Goal: Information Seeking & Learning: Learn about a topic

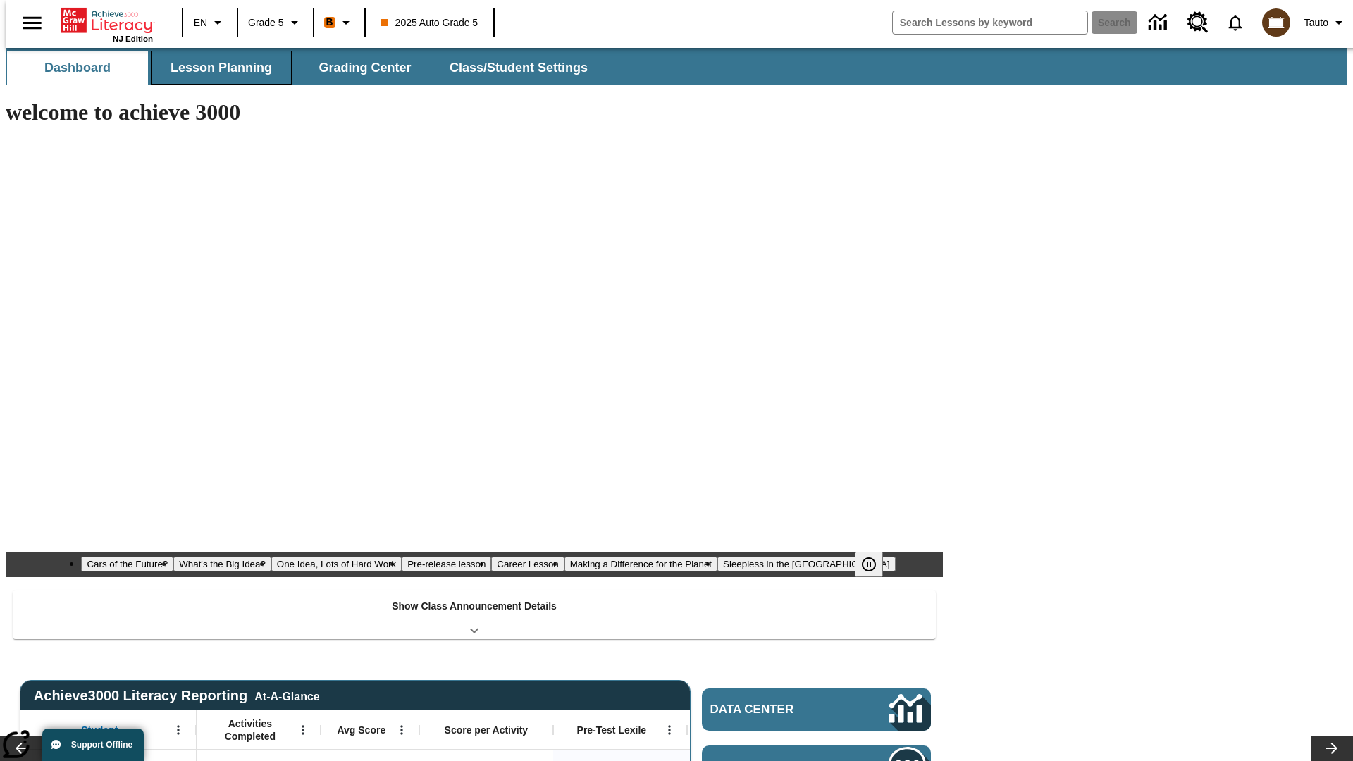
click at [216, 68] on span "Lesson Planning" at bounding box center [221, 68] width 101 height 16
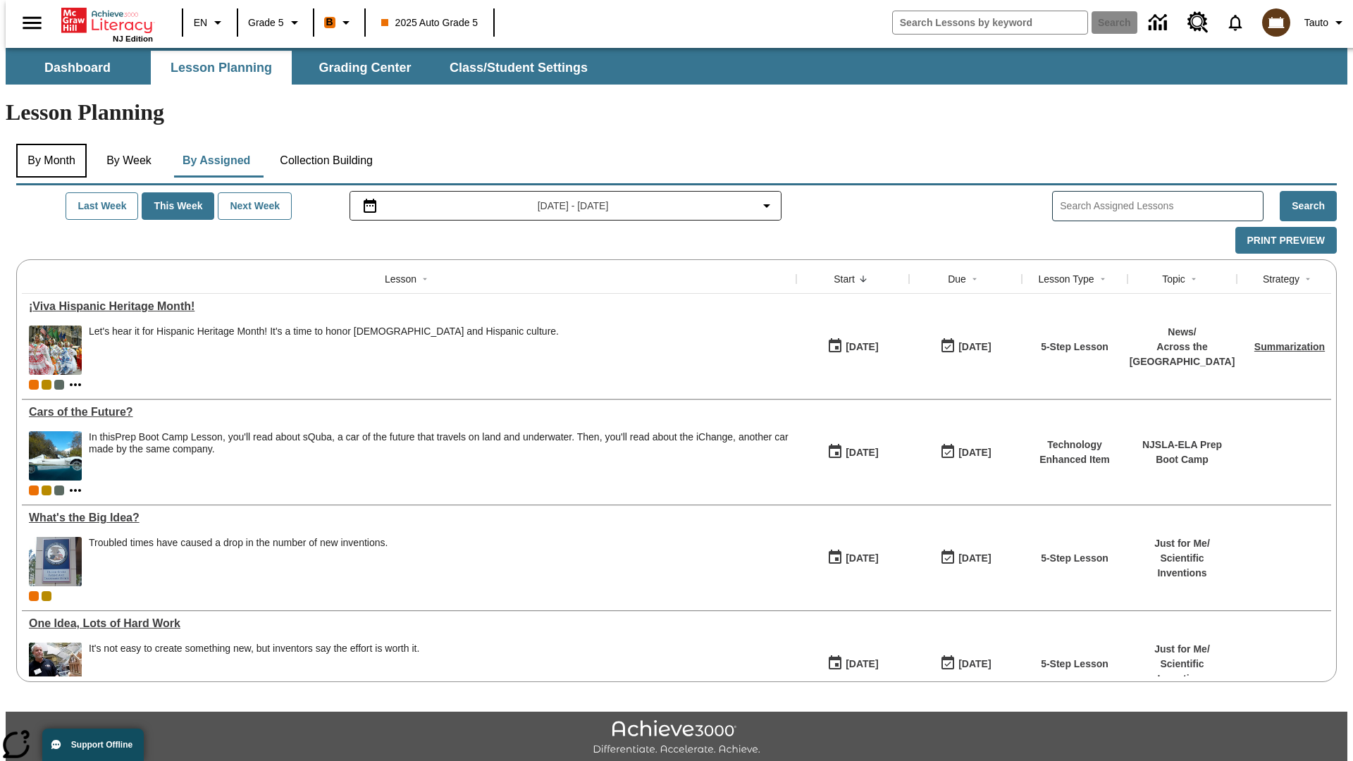
click at [47, 144] on button "By Month" at bounding box center [51, 161] width 70 height 34
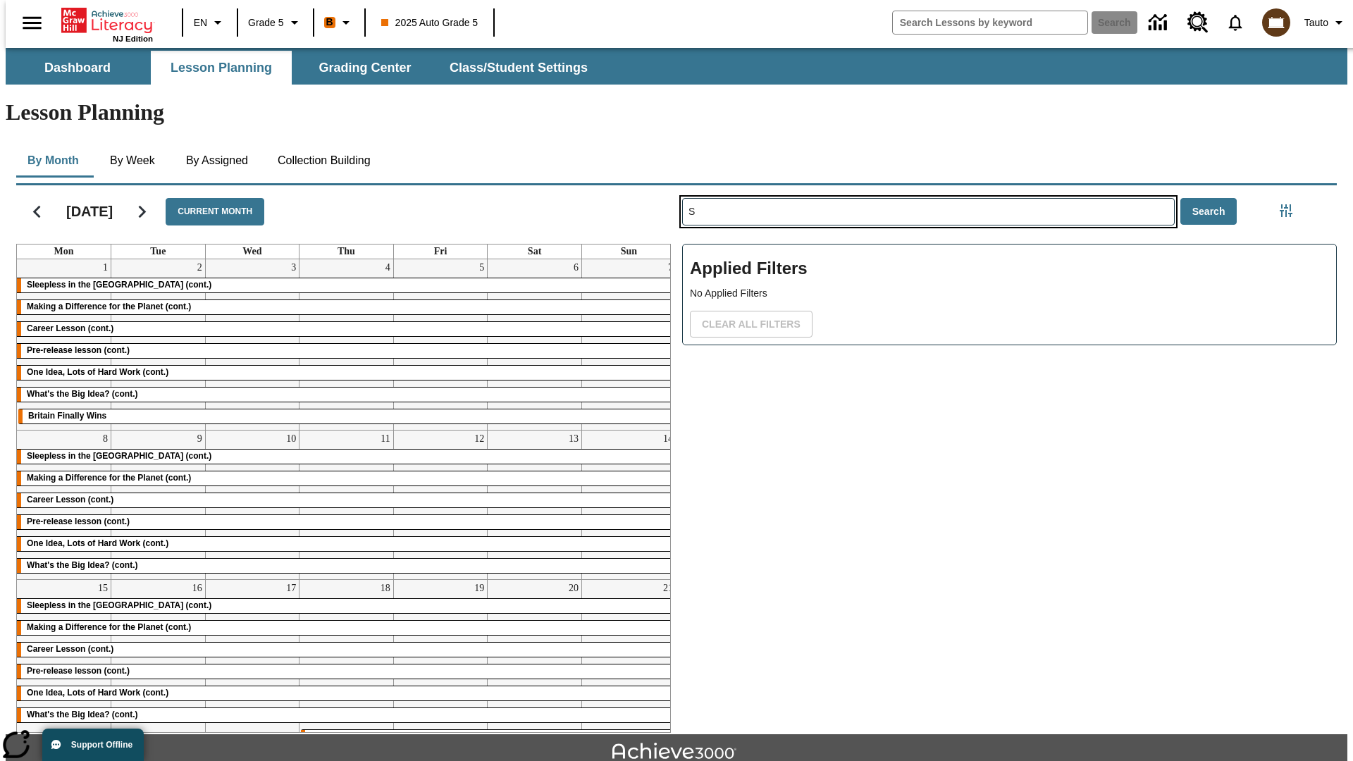
type input "S"
